Goal: Task Accomplishment & Management: Manage account settings

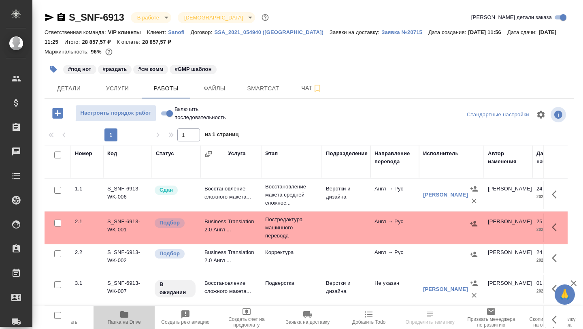
click at [126, 312] on icon "button" at bounding box center [124, 314] width 8 height 6
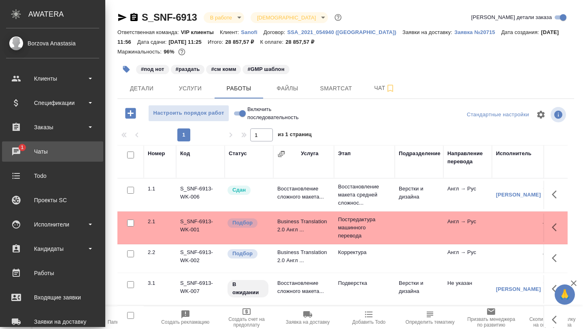
click at [34, 147] on div "Чаты" at bounding box center [52, 151] width 93 height 12
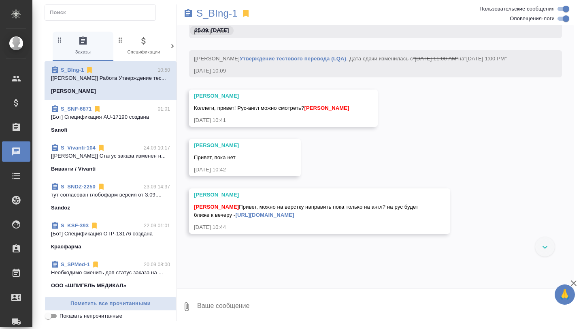
scroll to position [4988, 0]
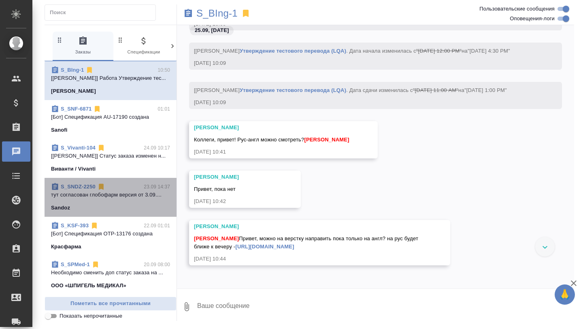
click at [128, 195] on p "тут согласован глобофарм версия от 3.09...." at bounding box center [110, 195] width 119 height 8
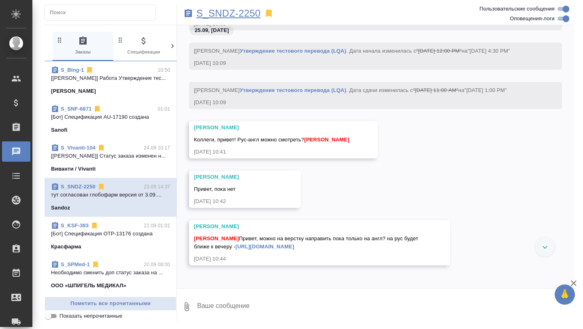
click at [219, 11] on p "S_SNDZ-2250" at bounding box center [228, 13] width 64 height 8
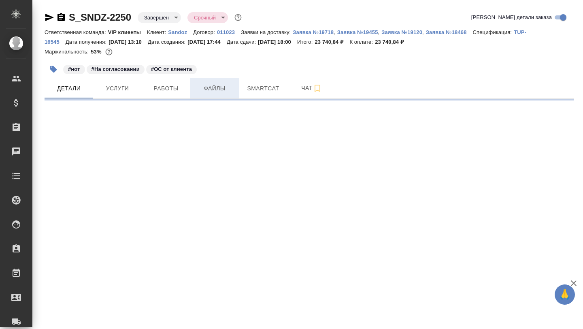
select select "RU"
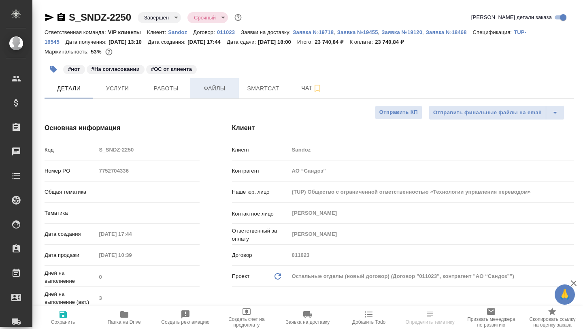
type textarea "x"
type input "[PERSON_NAME]"
type input "Ильина Екатерина"
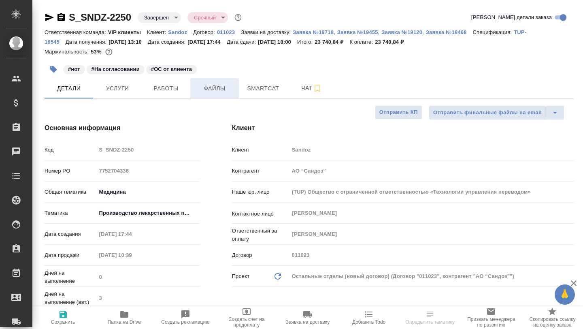
type textarea "x"
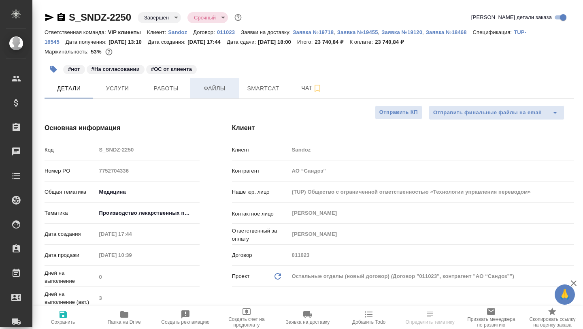
type textarea "x"
click at [133, 86] on span "Услуги" at bounding box center [117, 88] width 39 height 10
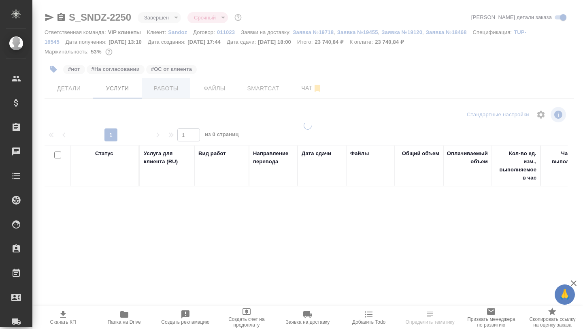
click at [160, 88] on div at bounding box center [307, 164] width 550 height 329
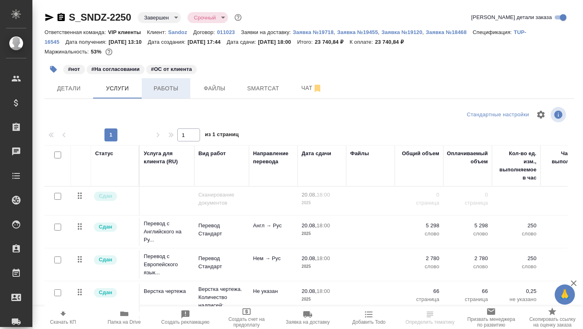
click at [162, 88] on span "Работы" at bounding box center [165, 88] width 39 height 10
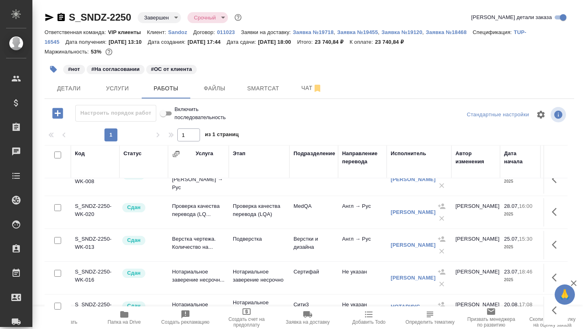
scroll to position [19, 0]
